Goal: Task Accomplishment & Management: Use online tool/utility

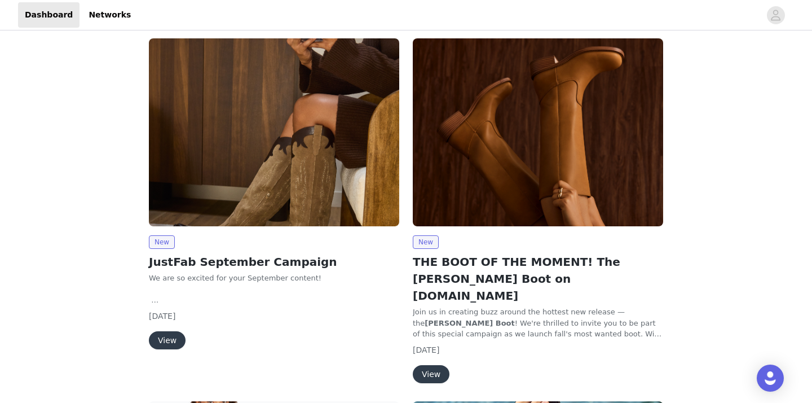
scroll to position [86, 0]
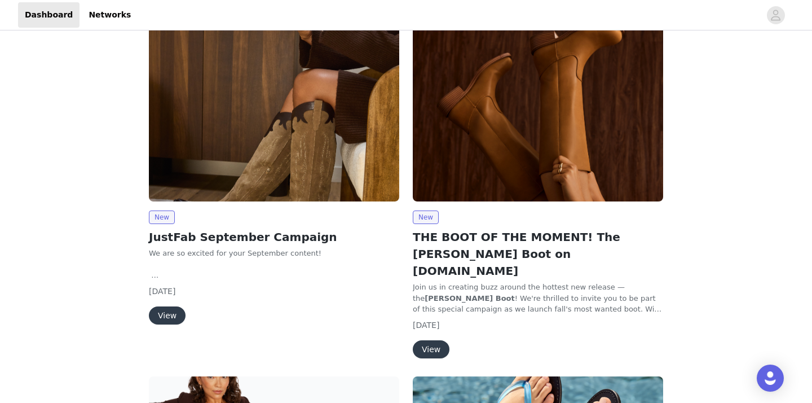
click at [437, 340] on button "View" at bounding box center [431, 349] width 37 height 18
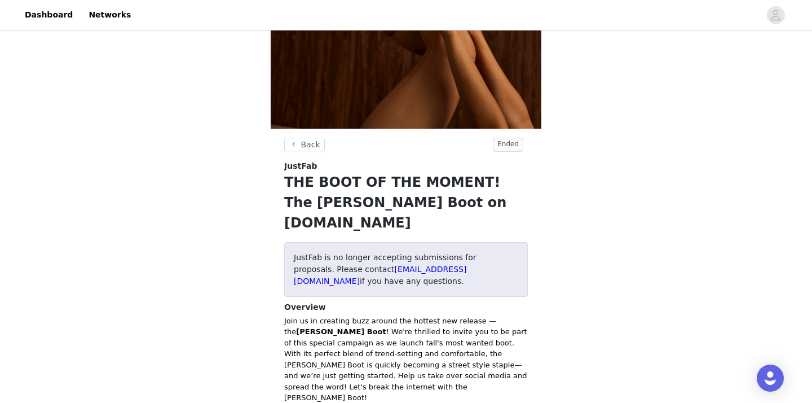
scroll to position [238, 0]
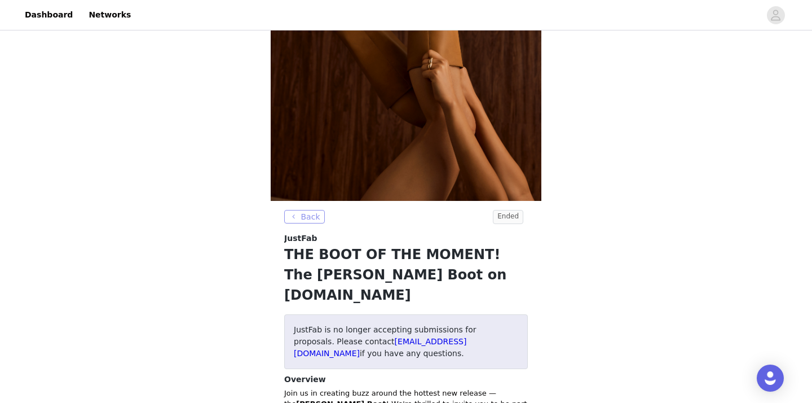
click at [302, 213] on button "Back" at bounding box center [304, 217] width 41 height 14
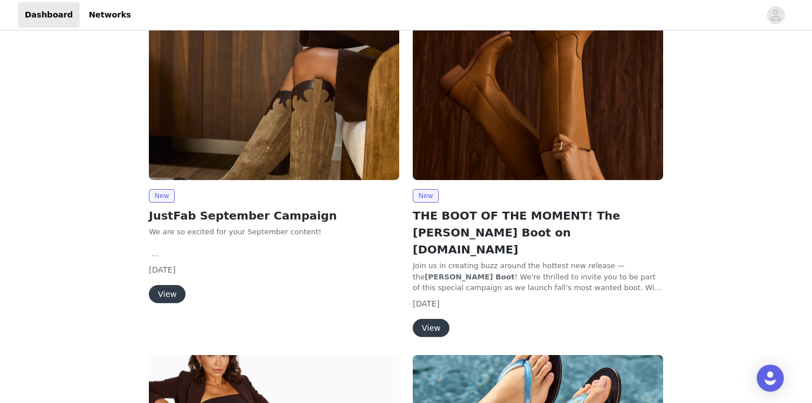
scroll to position [99, 0]
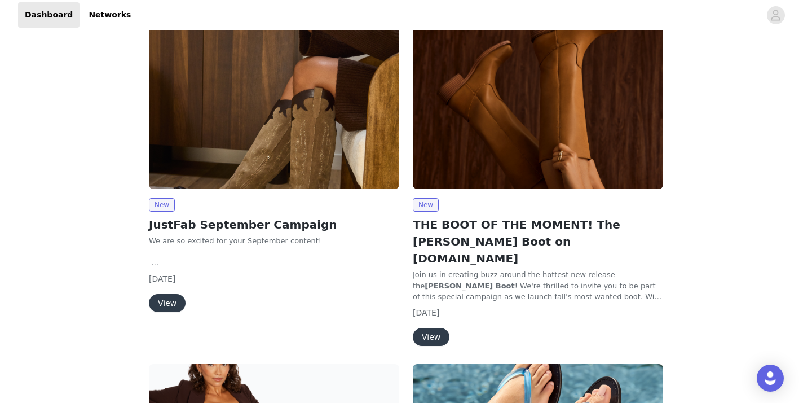
click at [166, 299] on button "View" at bounding box center [167, 303] width 37 height 18
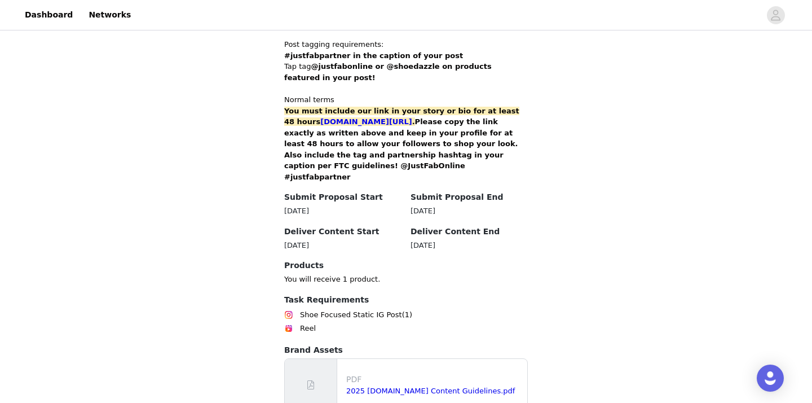
scroll to position [787, 0]
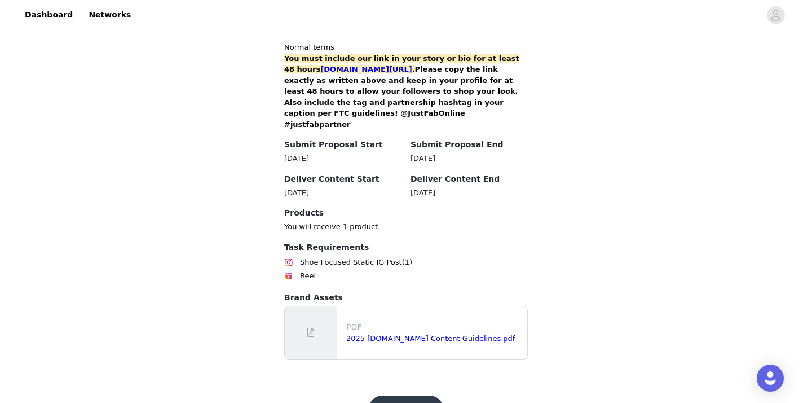
click at [403, 395] on button "Get Started" at bounding box center [406, 408] width 75 height 27
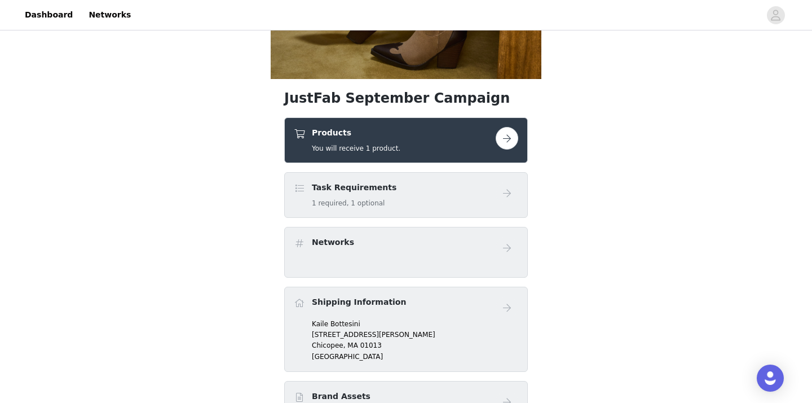
scroll to position [219, 0]
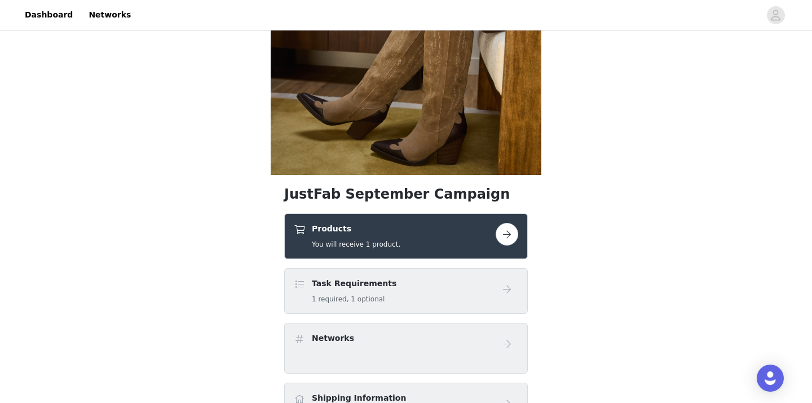
click at [507, 235] on button "button" at bounding box center [507, 234] width 23 height 23
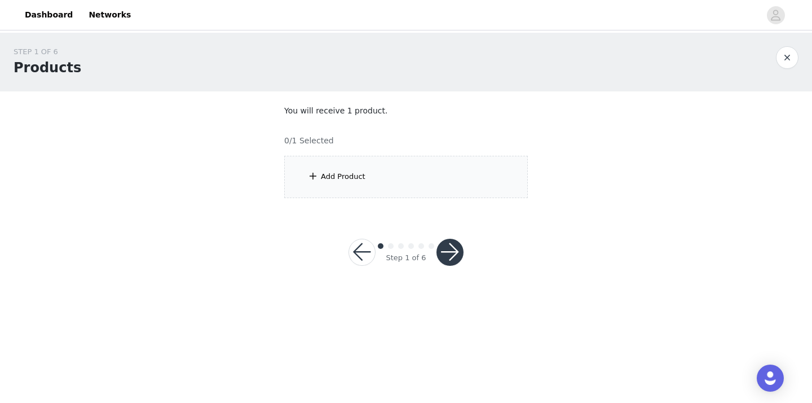
click at [354, 180] on div "Add Product" at bounding box center [343, 176] width 45 height 11
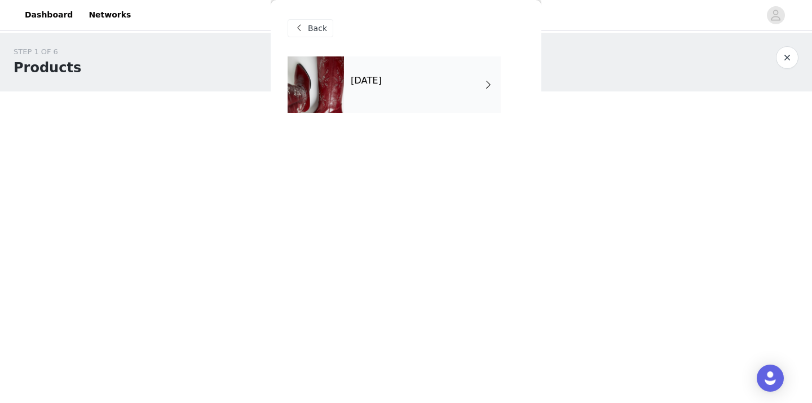
click at [391, 102] on div "[DATE]" at bounding box center [422, 84] width 157 height 56
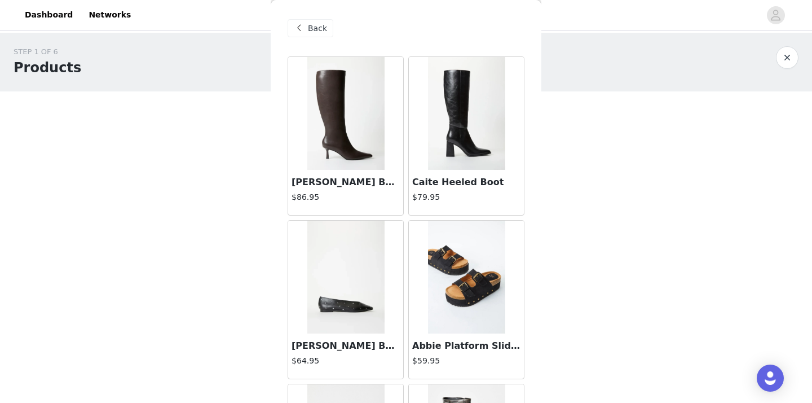
click at [311, 20] on div "Back" at bounding box center [311, 28] width 46 height 18
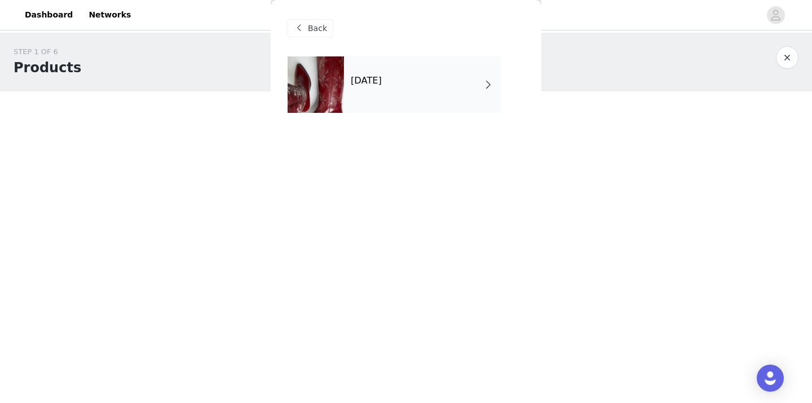
click at [368, 90] on div "[DATE]" at bounding box center [422, 84] width 157 height 56
